Goal: Obtain resource: Obtain resource

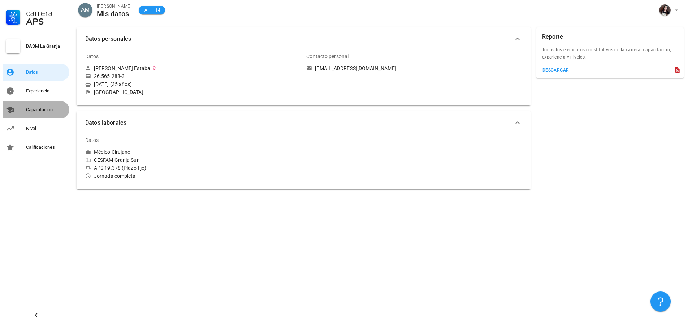
click at [43, 110] on div "Capacitación" at bounding box center [46, 110] width 40 height 6
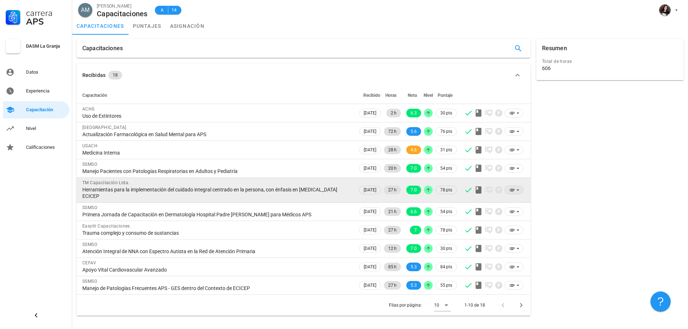
click at [515, 189] on icon at bounding box center [518, 190] width 6 height 6
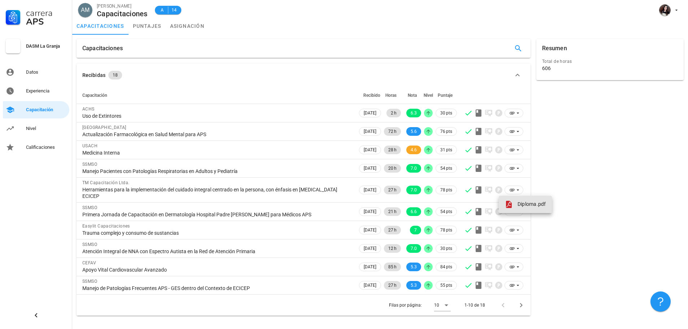
click at [521, 204] on span "Diploma.pdf" at bounding box center [531, 204] width 29 height 6
click at [521, 306] on icon "Página siguiente" at bounding box center [521, 305] width 9 height 9
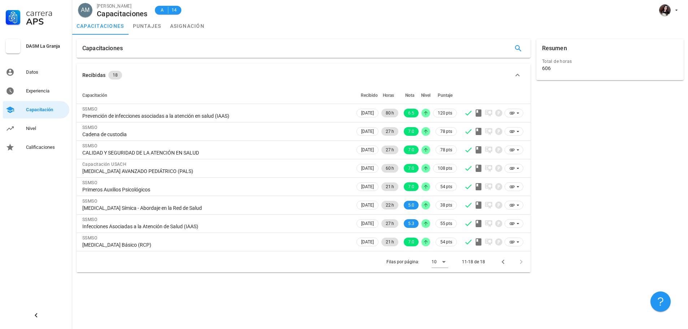
click at [520, 263] on div at bounding box center [520, 261] width 16 height 13
click at [57, 129] on div "Nivel" at bounding box center [46, 129] width 40 height 6
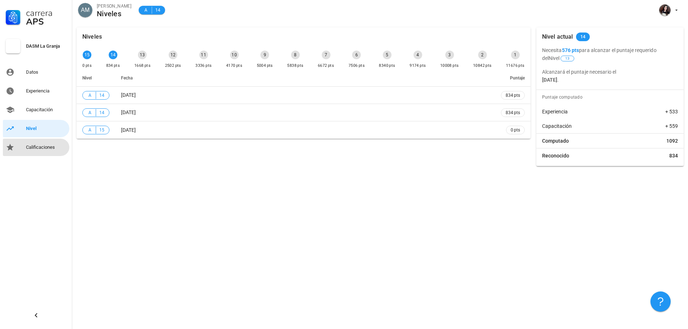
click at [51, 146] on div "Calificaciones" at bounding box center [46, 147] width 40 height 6
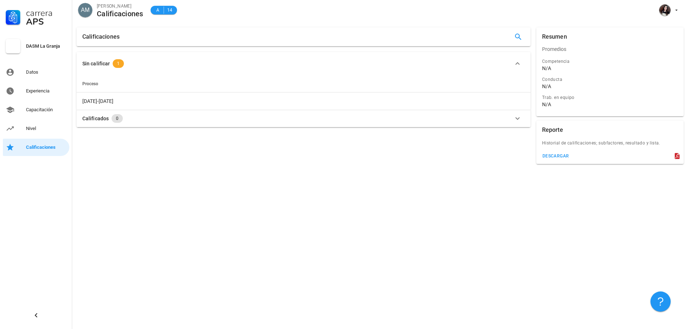
click at [107, 65] on div "Sin calificar" at bounding box center [95, 64] width 27 height 8
click at [118, 60] on span "1" at bounding box center [118, 60] width 3 height 9
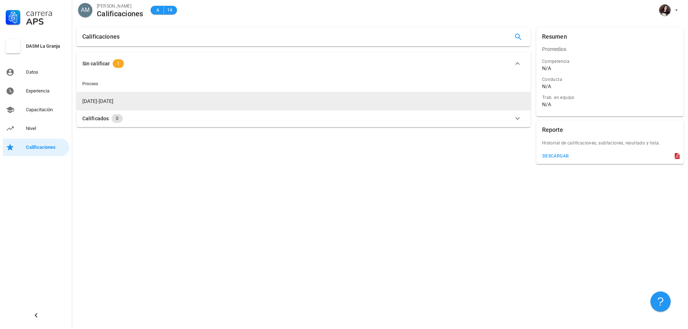
click at [109, 100] on td "2023-2024" at bounding box center [304, 100] width 454 height 17
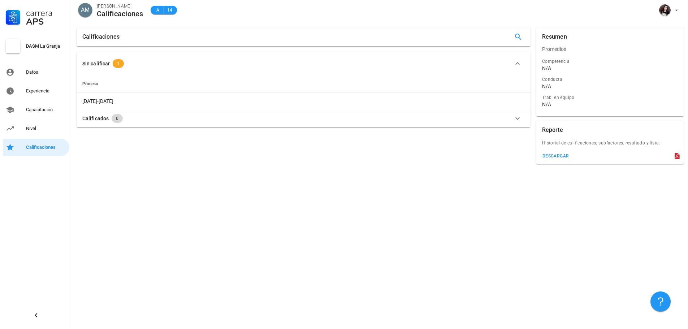
click at [116, 118] on span "0" at bounding box center [117, 118] width 3 height 9
click at [116, 80] on span "0" at bounding box center [117, 81] width 3 height 9
click at [116, 79] on span "0" at bounding box center [117, 78] width 3 height 9
click at [512, 61] on div "Sin calificar 1" at bounding box center [299, 60] width 434 height 9
click at [97, 83] on span "Proceso" at bounding box center [90, 83] width 16 height 5
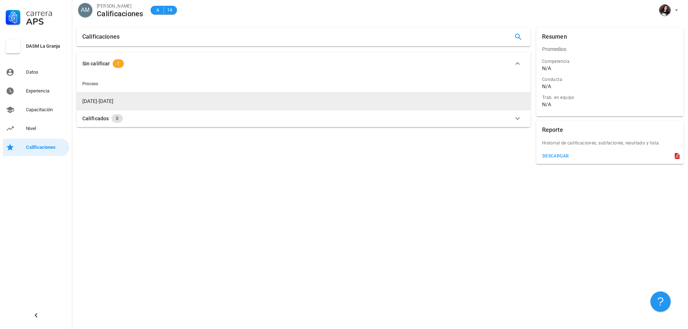
click at [107, 101] on td "2023-2024" at bounding box center [304, 100] width 454 height 17
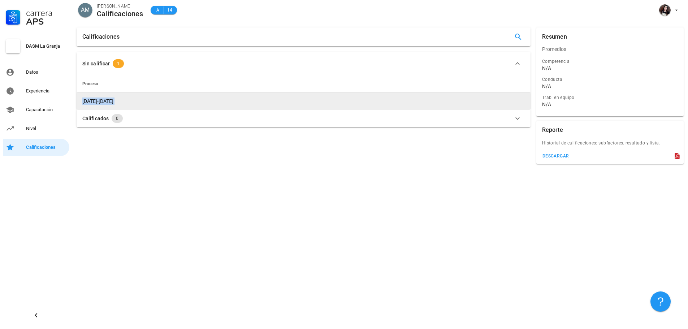
click at [107, 101] on td "2023-2024" at bounding box center [304, 100] width 454 height 17
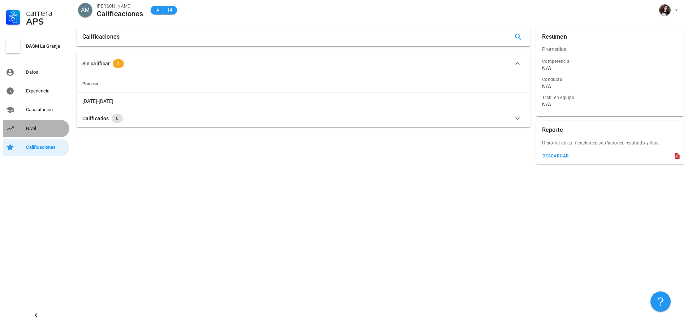
click at [29, 130] on div "Nivel" at bounding box center [46, 129] width 40 height 6
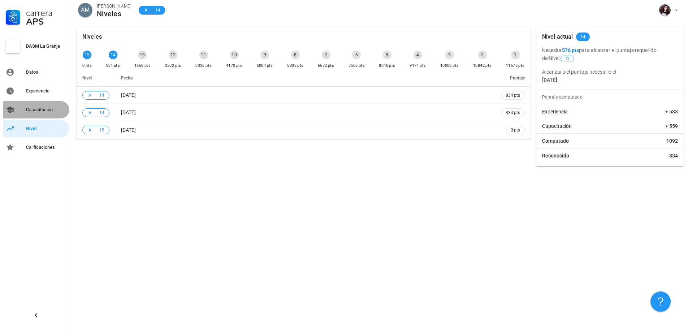
click at [46, 109] on div "Capacitación" at bounding box center [46, 110] width 40 height 6
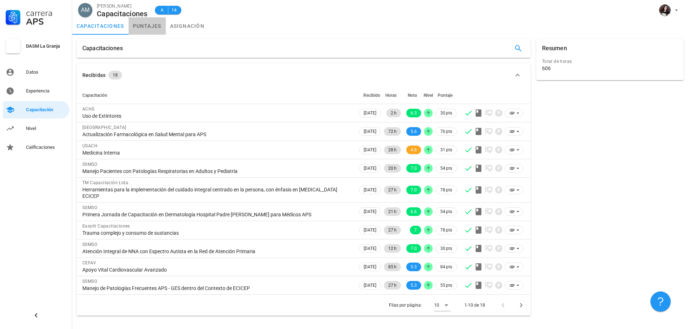
click at [147, 26] on link "puntajes" at bounding box center [147, 25] width 37 height 17
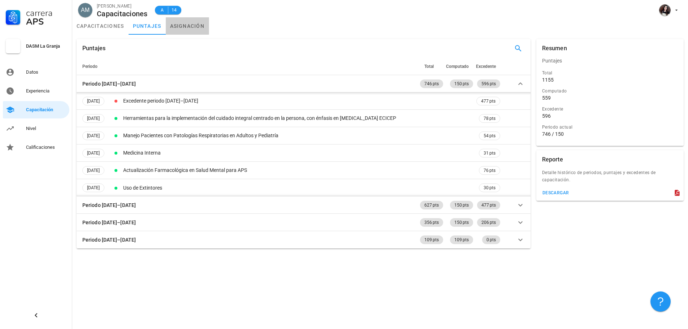
click at [186, 25] on link "asignación" at bounding box center [187, 25] width 43 height 17
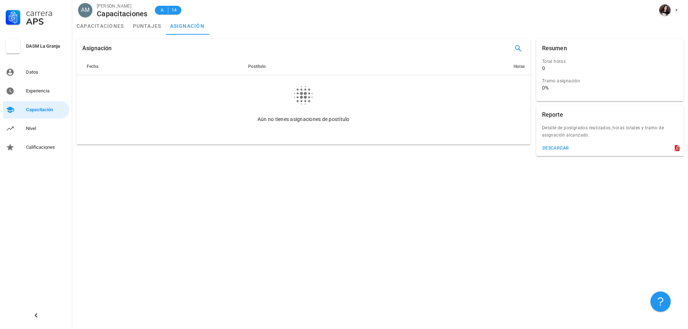
click at [296, 94] on icon at bounding box center [303, 95] width 23 height 23
click at [256, 66] on span "Postítulo" at bounding box center [257, 66] width 18 height 5
click at [48, 69] on div "Datos" at bounding box center [46, 72] width 40 height 6
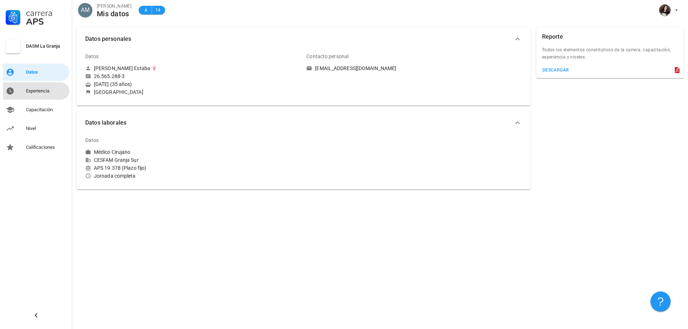
click at [34, 91] on div "Experiencia" at bounding box center [46, 91] width 40 height 6
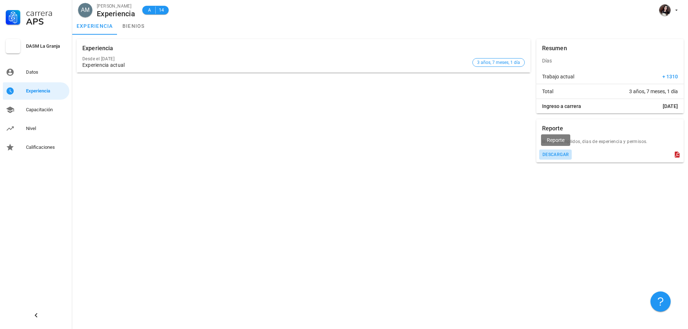
click at [552, 154] on div "descargar" at bounding box center [555, 154] width 27 height 5
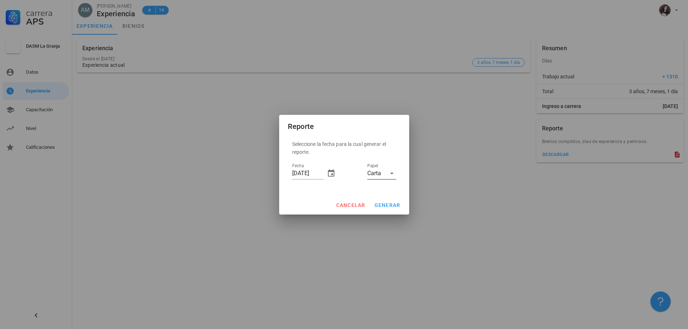
click at [378, 173] on div "Carta" at bounding box center [374, 173] width 14 height 6
click at [350, 173] on div "Fecha 18/08/2025 Papel Carta" at bounding box center [344, 174] width 104 height 25
click at [387, 202] on span "generar" at bounding box center [387, 205] width 26 height 6
